Goal: Transaction & Acquisition: Download file/media

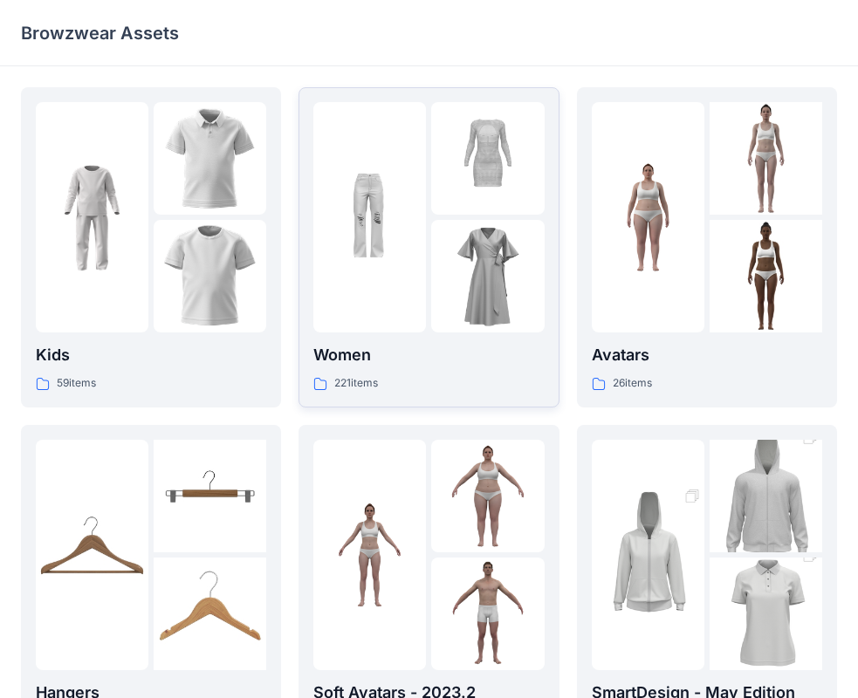
click at [421, 337] on div "Women 221 items" at bounding box center [428, 247] width 230 height 291
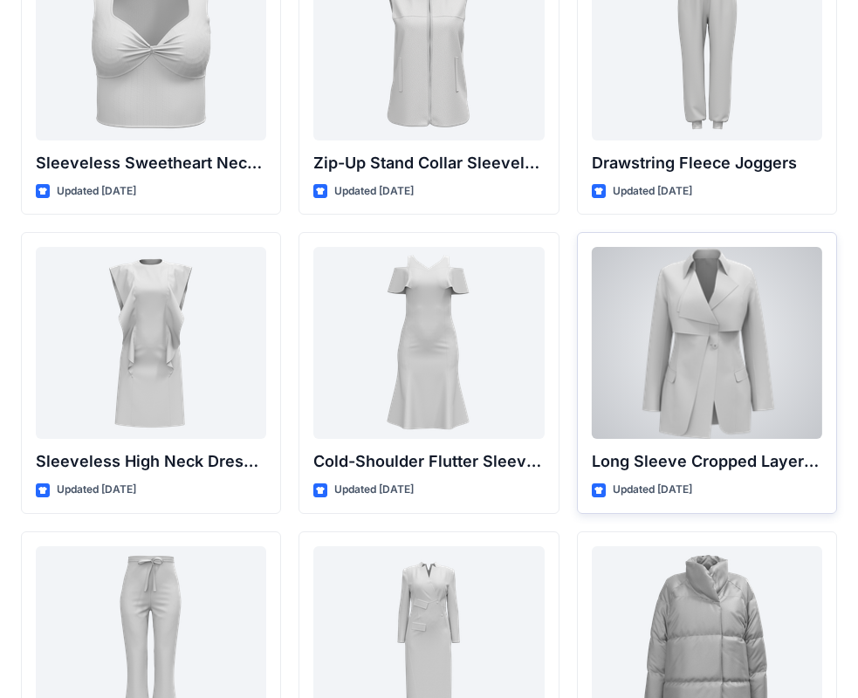
scroll to position [6221, 0]
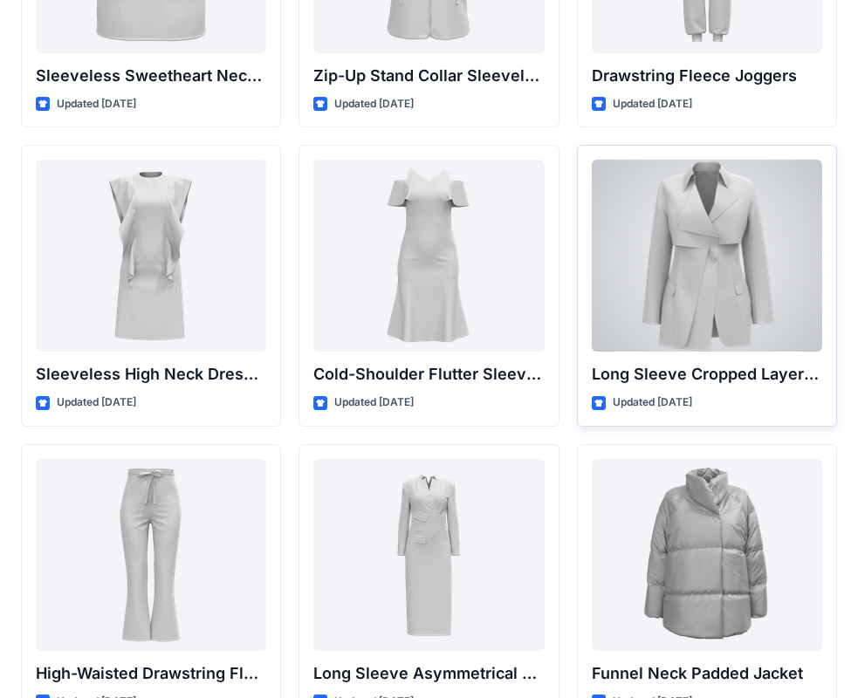
click at [692, 403] on p "Updated [DATE]" at bounding box center [652, 403] width 79 height 18
click at [715, 313] on div at bounding box center [707, 256] width 230 height 192
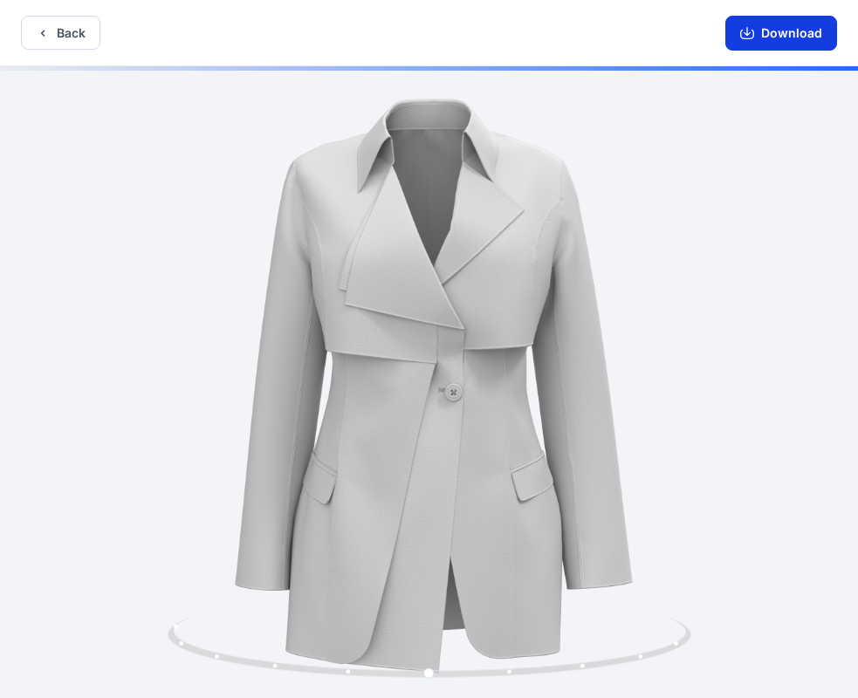
click at [781, 34] on button "Download" at bounding box center [781, 33] width 112 height 35
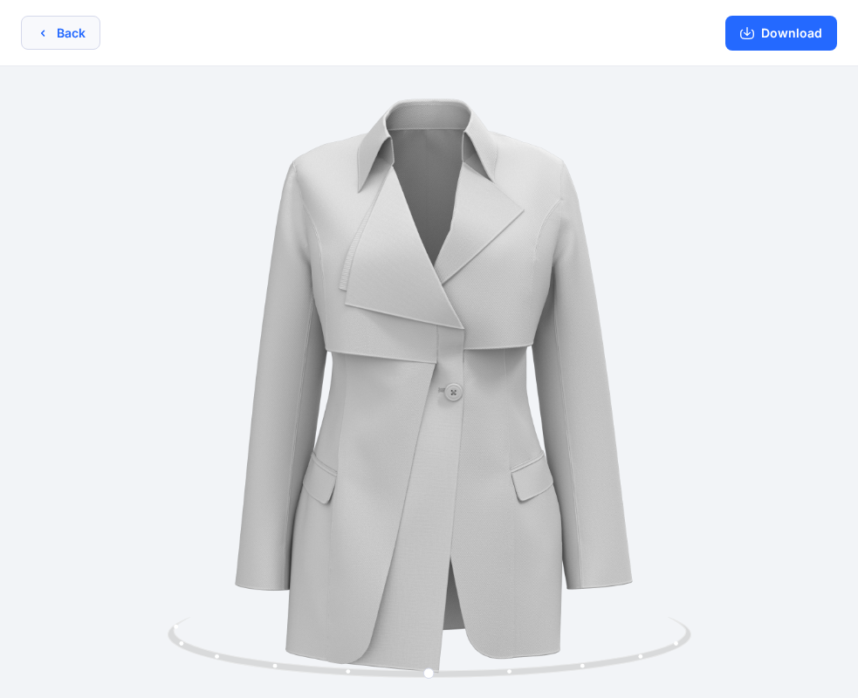
click at [55, 31] on button "Back" at bounding box center [60, 33] width 79 height 34
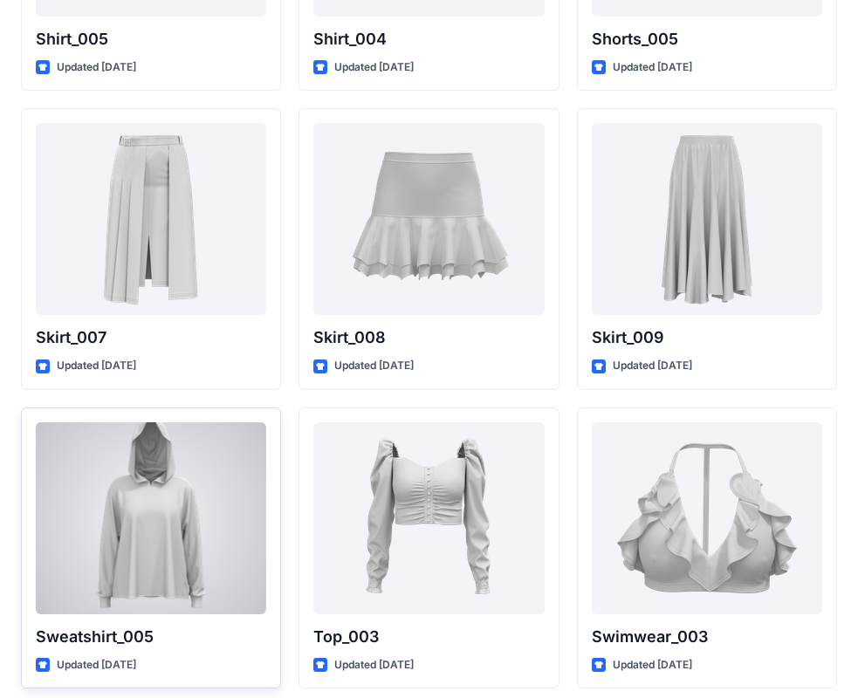
scroll to position [8439, 0]
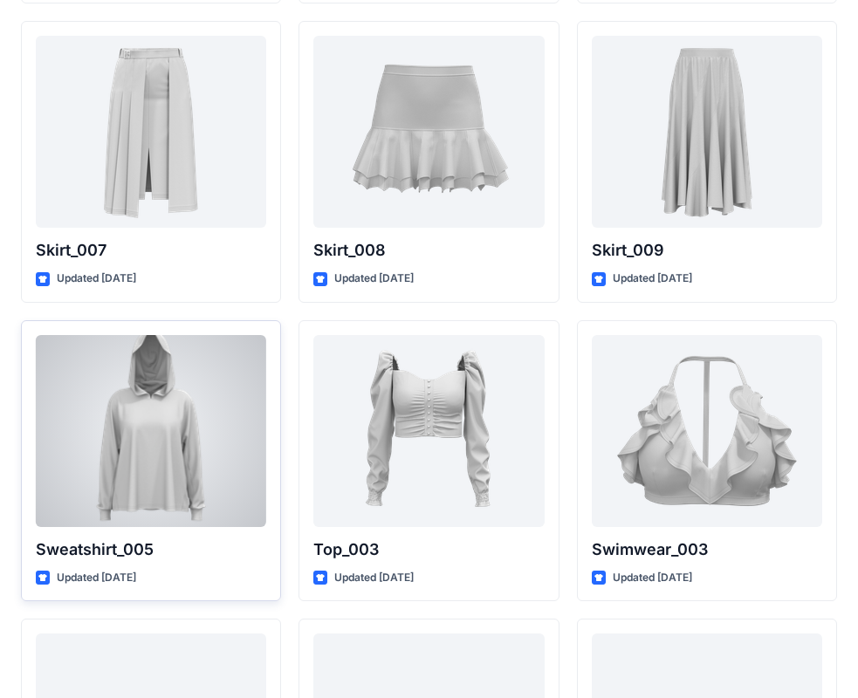
click at [170, 516] on div at bounding box center [151, 431] width 230 height 192
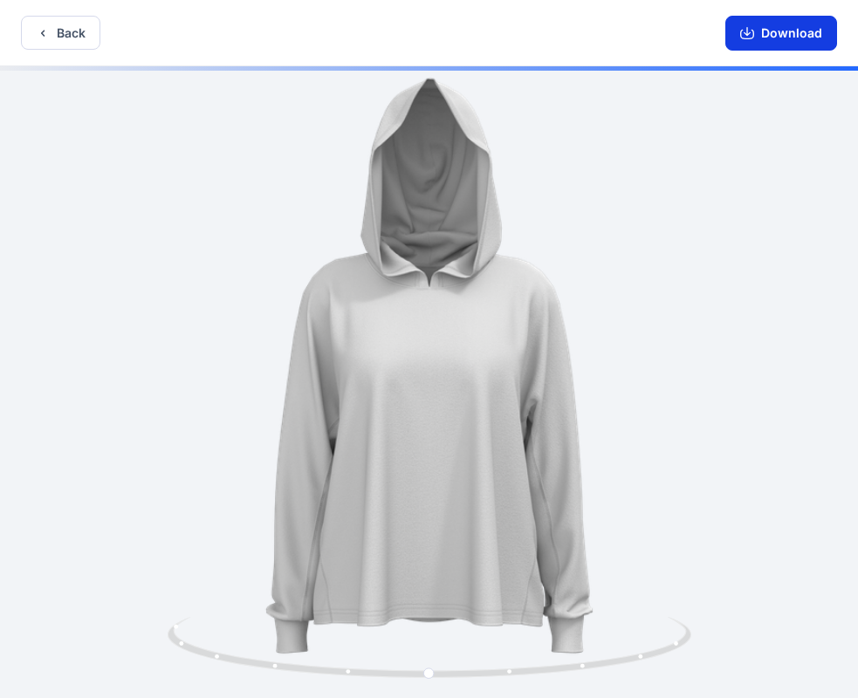
click at [791, 40] on button "Download" at bounding box center [781, 33] width 112 height 35
click at [52, 35] on button "Back" at bounding box center [60, 33] width 79 height 34
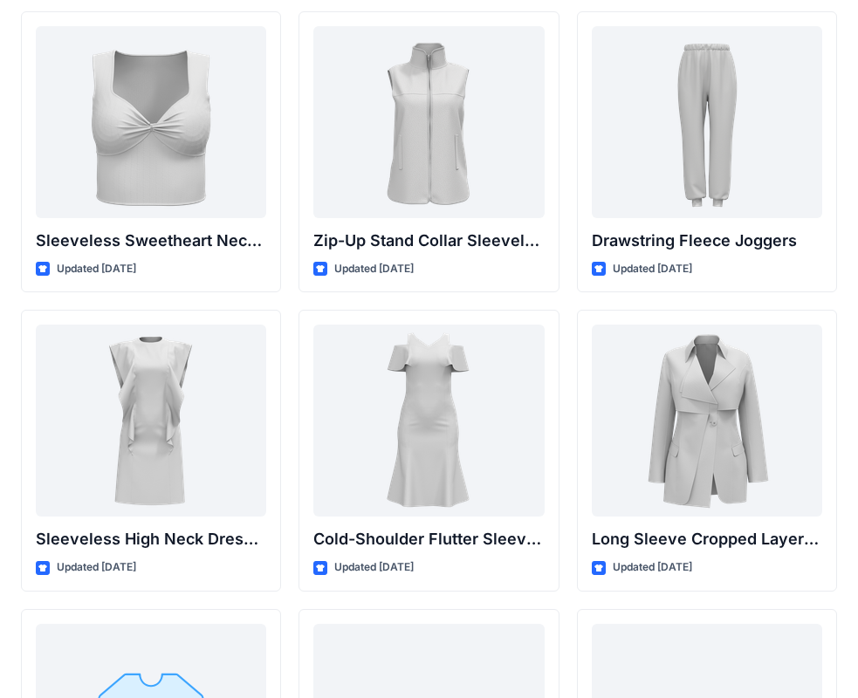
scroll to position [5882, 0]
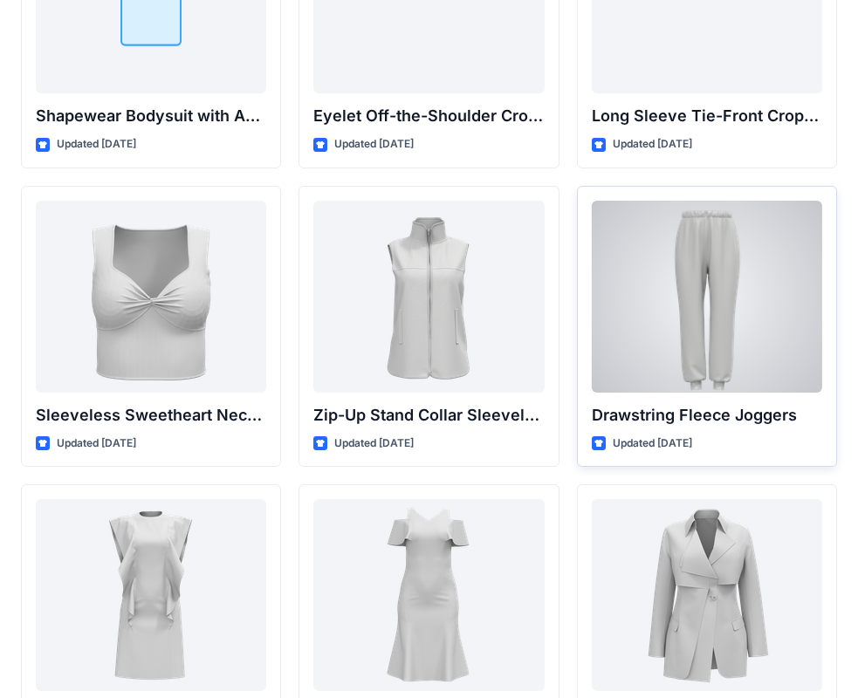
click at [738, 352] on div at bounding box center [707, 297] width 230 height 192
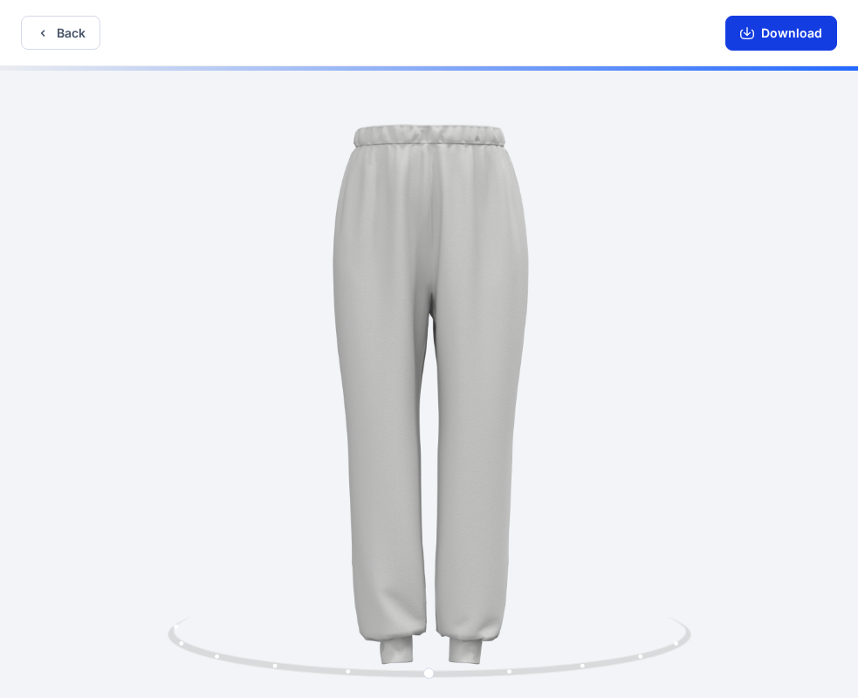
click at [800, 42] on button "Download" at bounding box center [781, 33] width 112 height 35
click at [58, 39] on button "Back" at bounding box center [60, 33] width 79 height 34
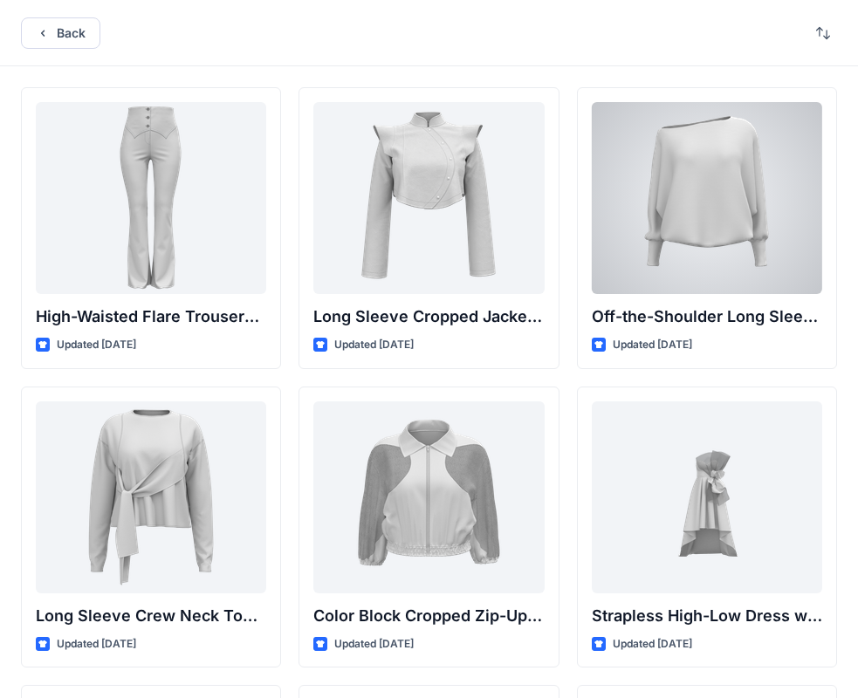
click at [711, 187] on div at bounding box center [707, 198] width 230 height 192
